Goal: Transaction & Acquisition: Purchase product/service

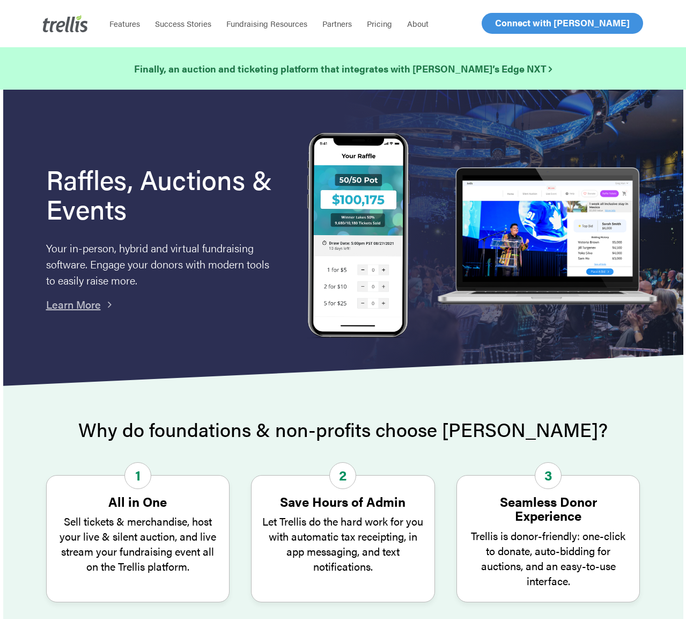
click at [507, 20] on span "Log In" at bounding box center [508, 23] width 26 height 13
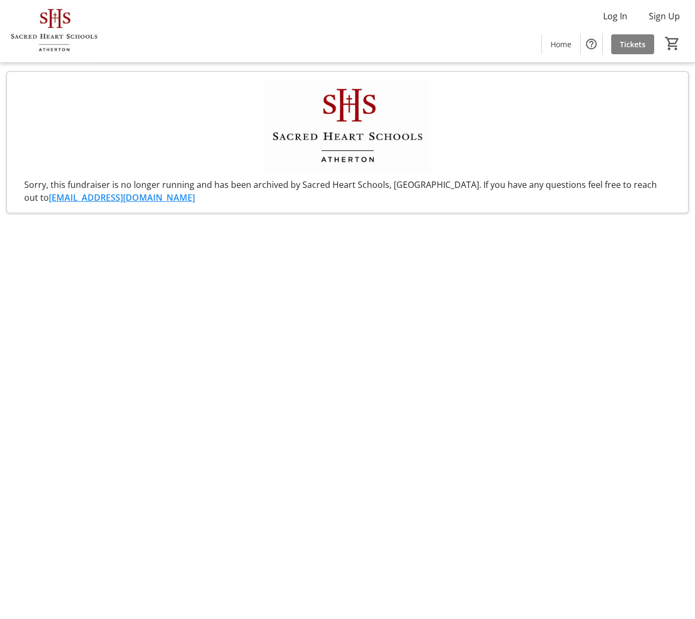
click at [394, 19] on div "Log In Sign Up Home Tickets 0" at bounding box center [347, 31] width 695 height 62
click at [495, 9] on div "Log In Sign Up Home Tickets 0" at bounding box center [347, 31] width 695 height 62
click at [632, 45] on span "Tickets" at bounding box center [632, 44] width 26 height 11
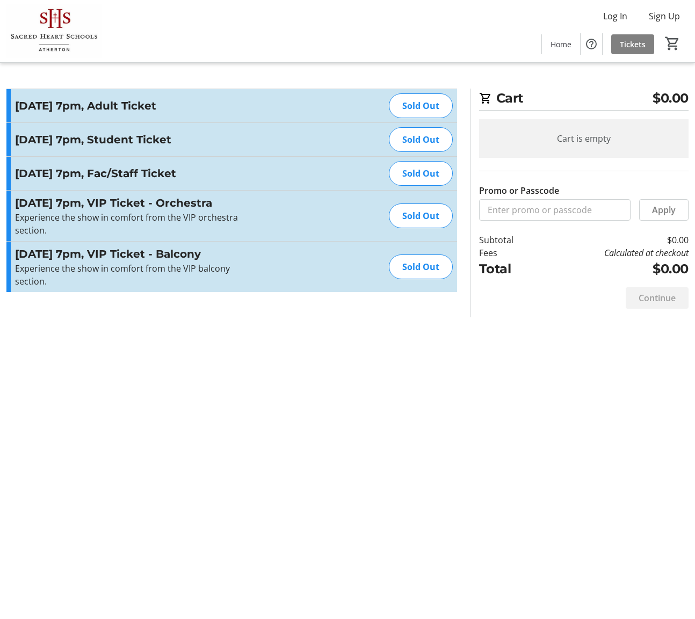
click at [418, 22] on div "Log In Sign Up Home Tickets 0" at bounding box center [347, 31] width 695 height 62
click at [564, 45] on span "Home" at bounding box center [560, 44] width 21 height 11
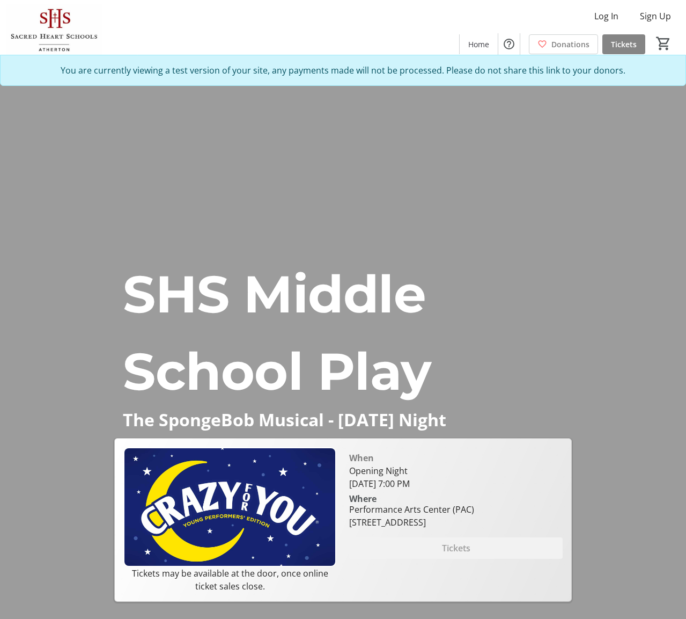
click at [625, 41] on span "Tickets" at bounding box center [624, 44] width 26 height 11
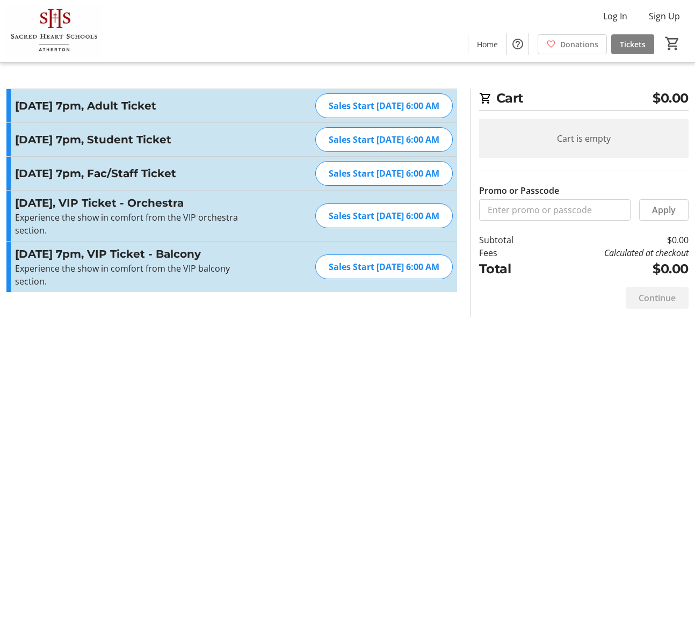
click at [420, 26] on div "Log In Sign Up Home Donations Tickets 0" at bounding box center [347, 31] width 695 height 62
click at [334, 108] on div "Sales Start [DATE] 6:00 AM" at bounding box center [383, 105] width 137 height 25
